Goal: Information Seeking & Learning: Learn about a topic

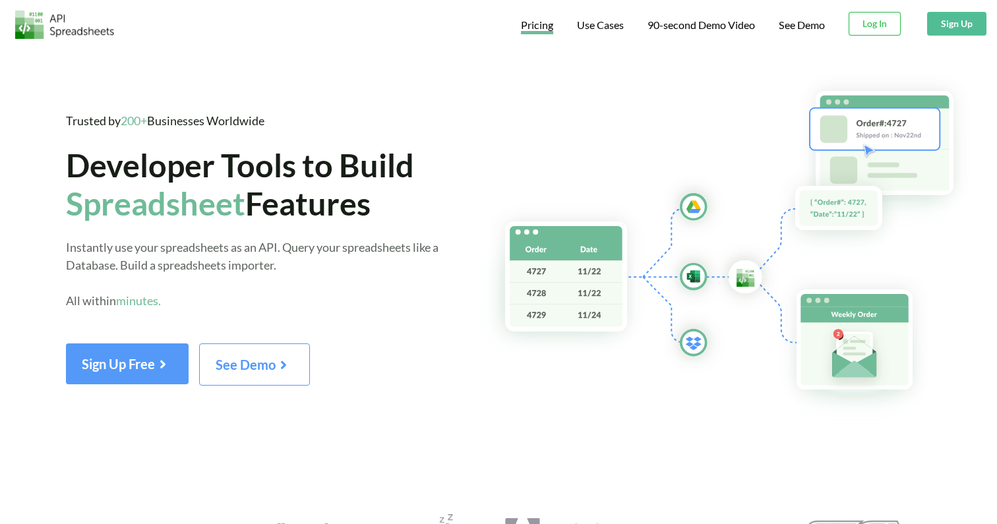
click at [539, 30] on span "Pricing" at bounding box center [537, 26] width 32 height 16
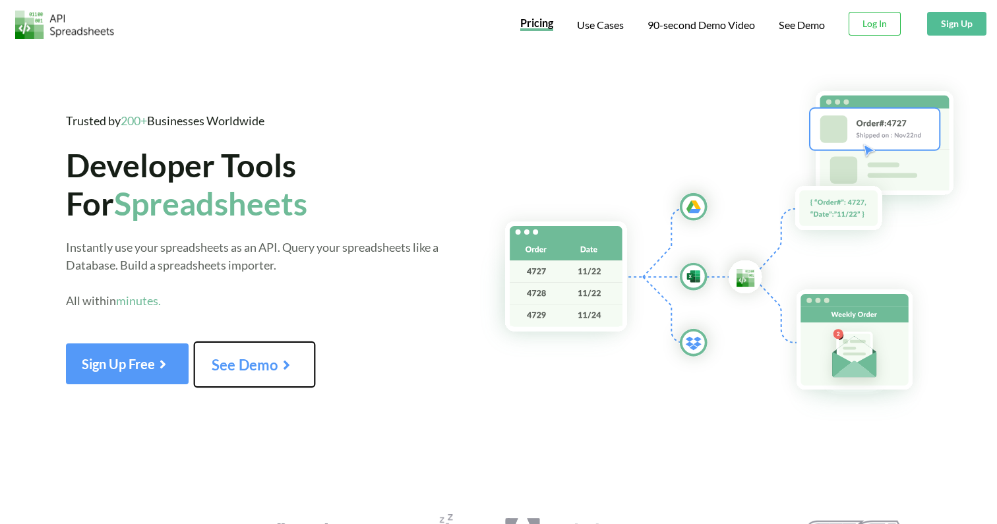
click at [264, 367] on span "See Demo" at bounding box center [255, 364] width 86 height 17
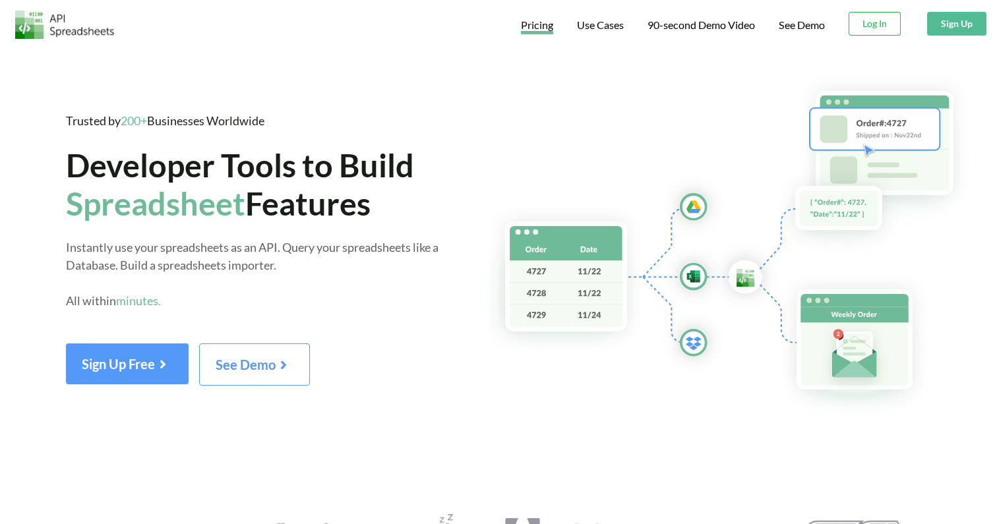
click at [547, 22] on span "Pricing" at bounding box center [537, 26] width 32 height 16
